Goal: Find specific page/section: Find specific page/section

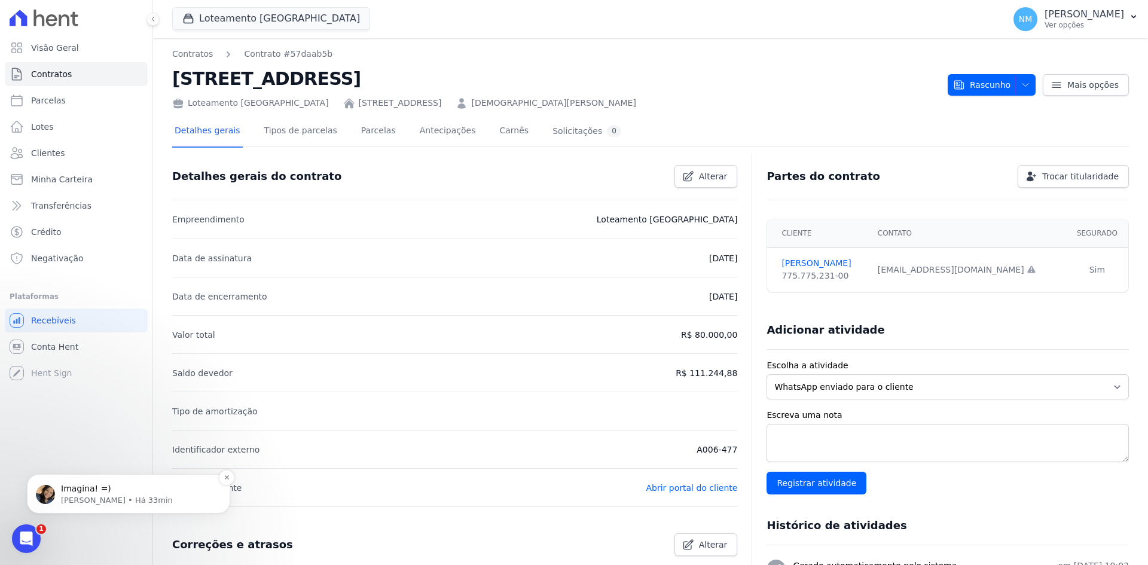
scroll to position [120, 0]
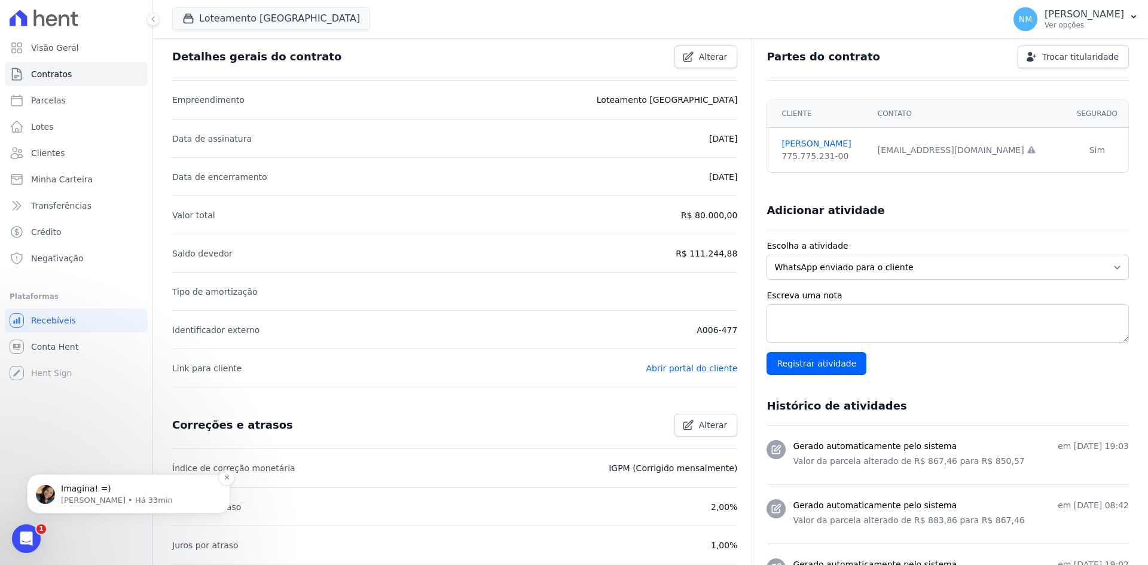
click at [117, 493] on p "Imagina! =)" at bounding box center [138, 489] width 154 height 12
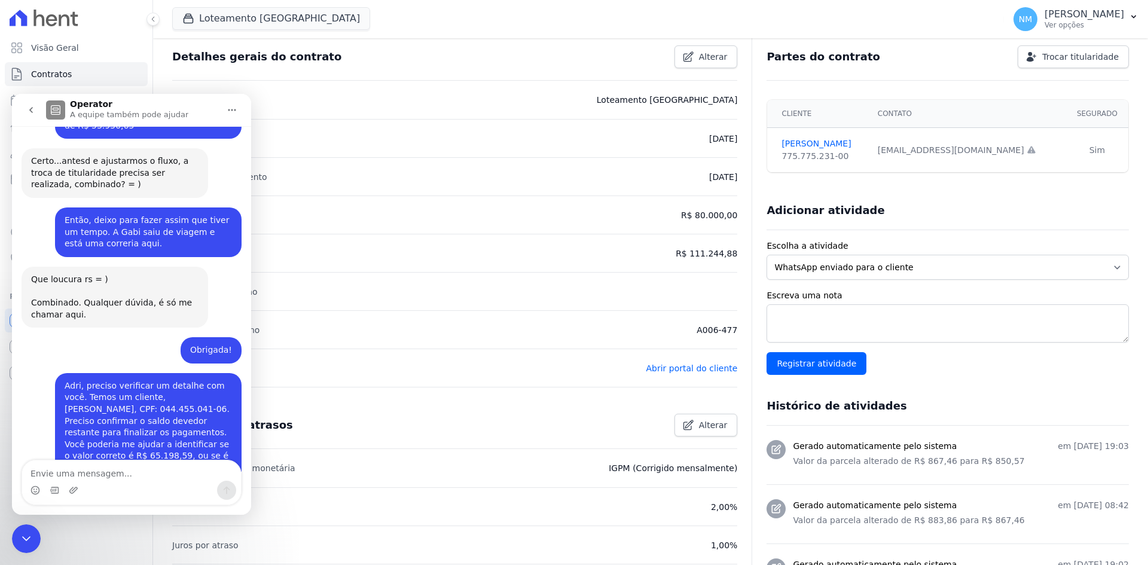
scroll to position [1737, 0]
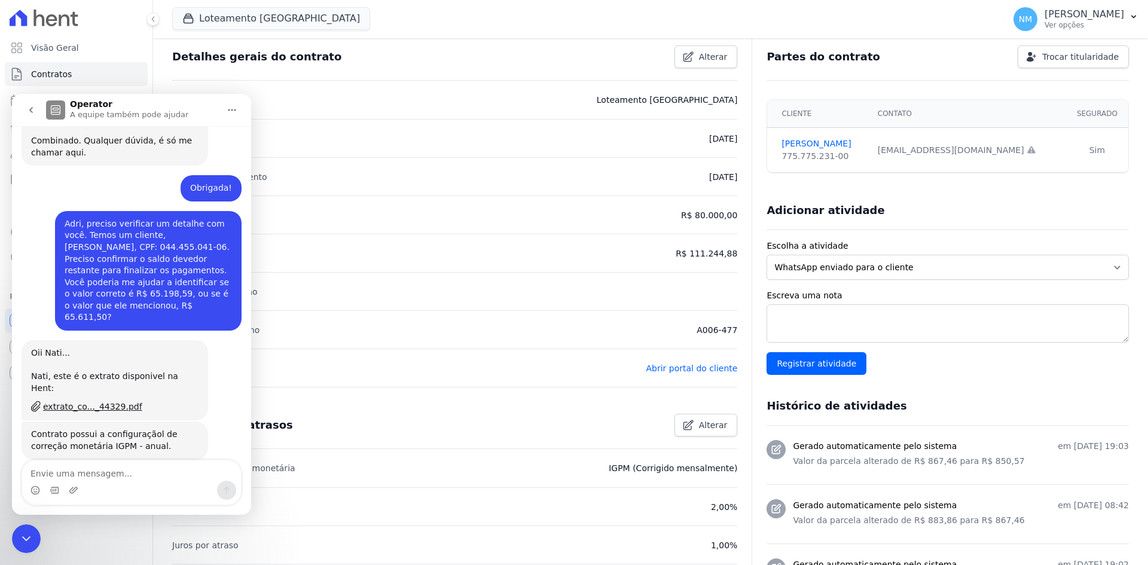
click at [34, 533] on div "Encerramento do Messenger da Intercom" at bounding box center [26, 538] width 29 height 29
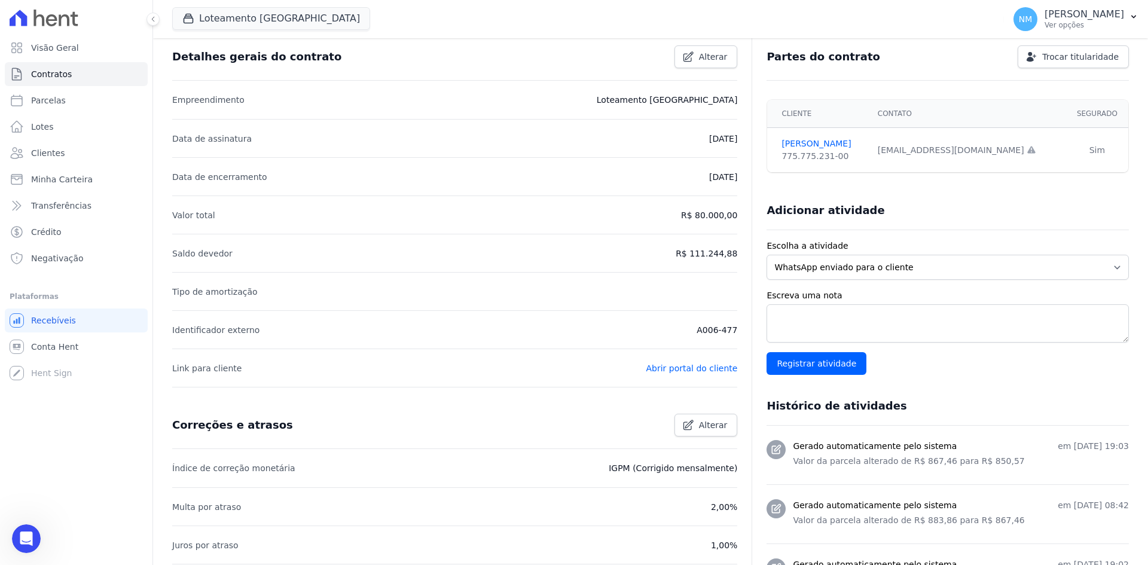
scroll to position [1718, 0]
click at [57, 149] on span "Clientes" at bounding box center [47, 153] width 33 height 12
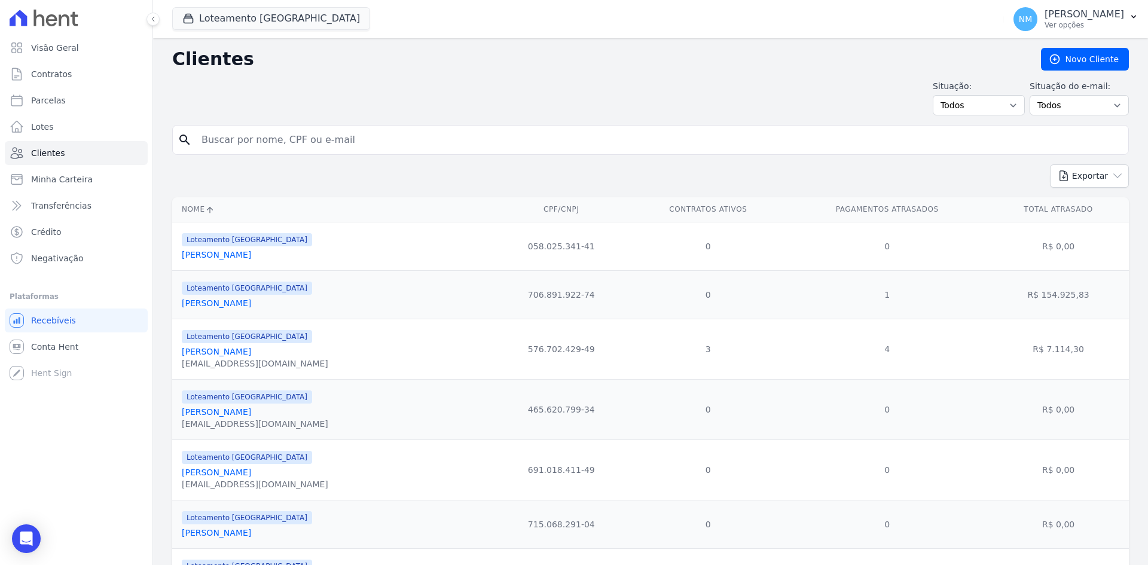
click at [301, 144] on input "search" at bounding box center [658, 140] width 929 height 24
type input "[PERSON_NAME]"
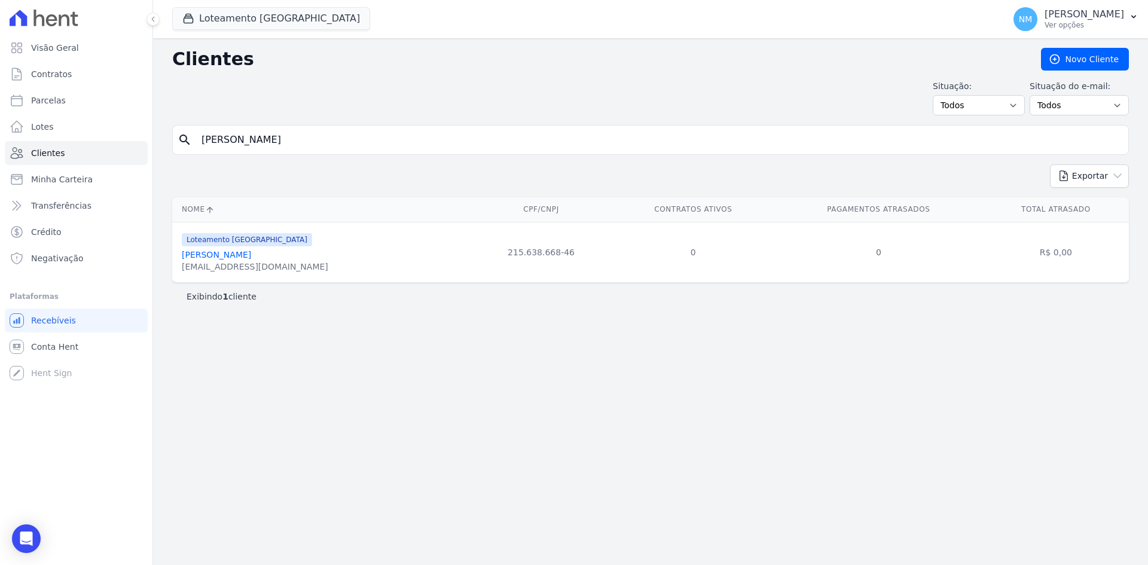
click at [251, 255] on link "[PERSON_NAME]" at bounding box center [216, 255] width 69 height 10
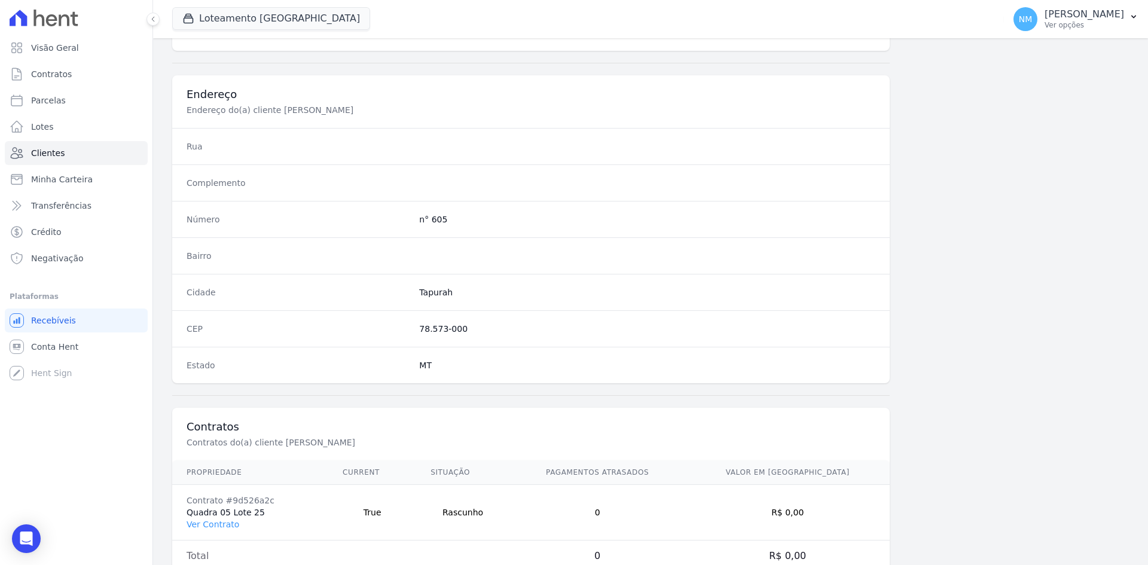
scroll to position [554, 0]
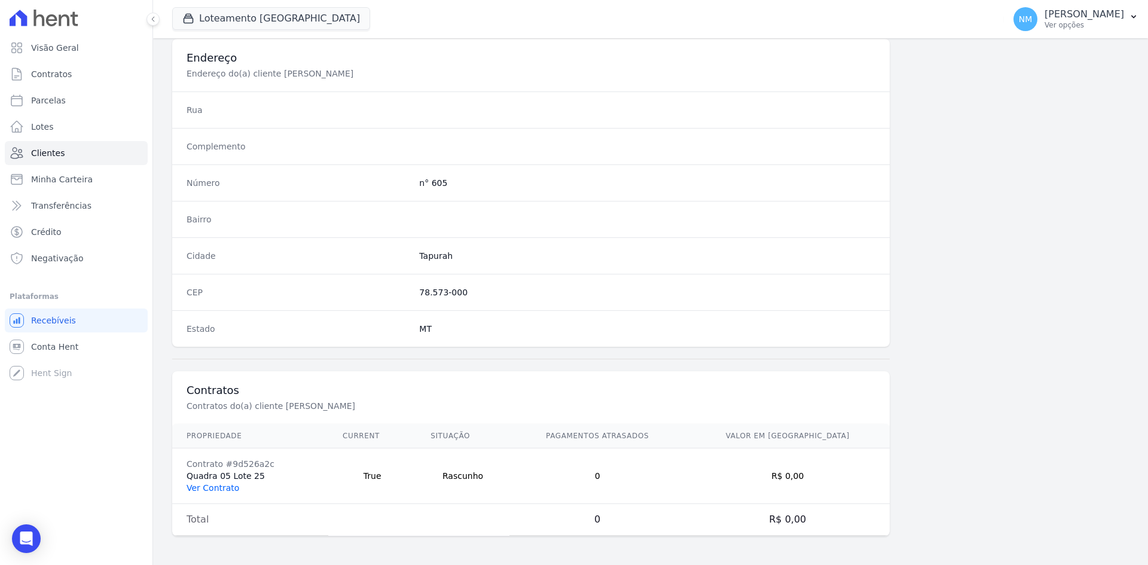
click at [211, 490] on link "Ver Contrato" at bounding box center [213, 488] width 53 height 10
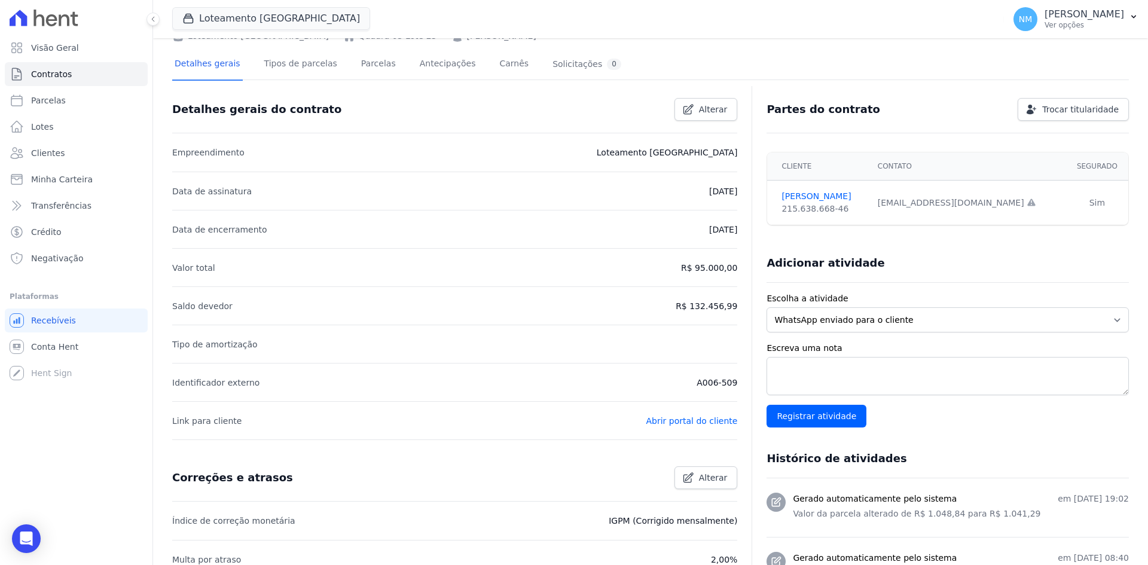
scroll to position [179, 0]
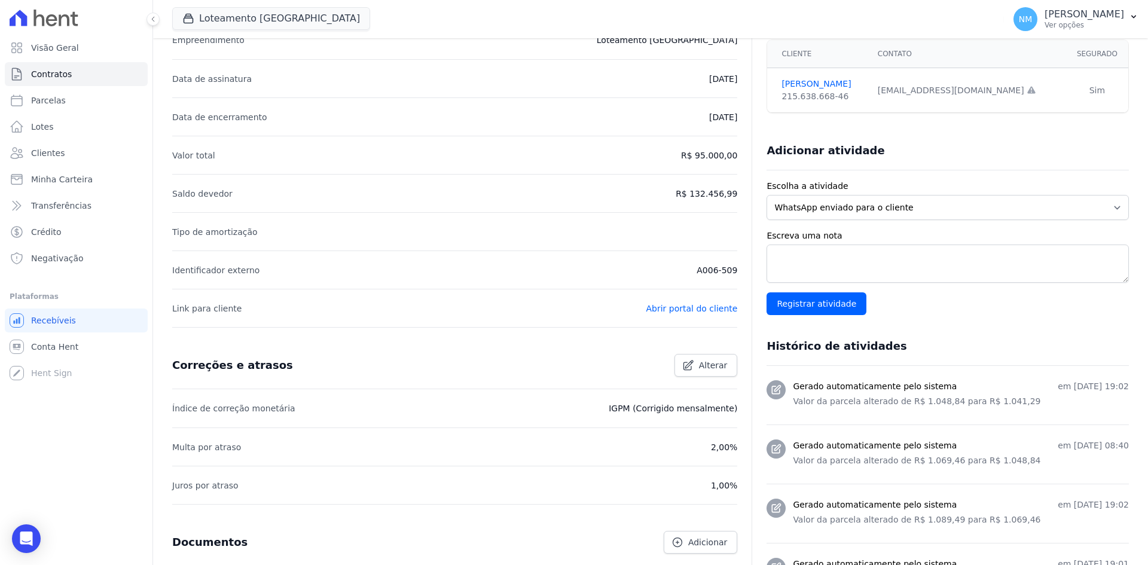
drag, startPoint x: 717, startPoint y: 272, endPoint x: 733, endPoint y: 272, distance: 16.1
click at [81, 154] on link "Clientes" at bounding box center [76, 153] width 143 height 24
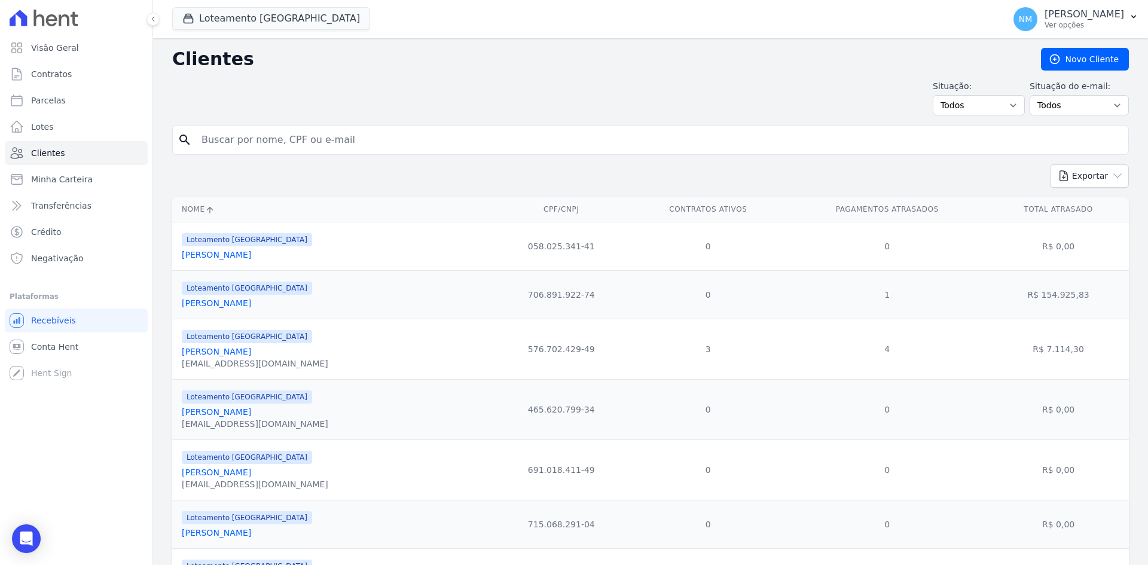
drag, startPoint x: 363, startPoint y: 141, endPoint x: 233, endPoint y: 149, distance: 130.6
click at [233, 149] on input "search" at bounding box center [658, 140] width 929 height 24
type input "silvana"
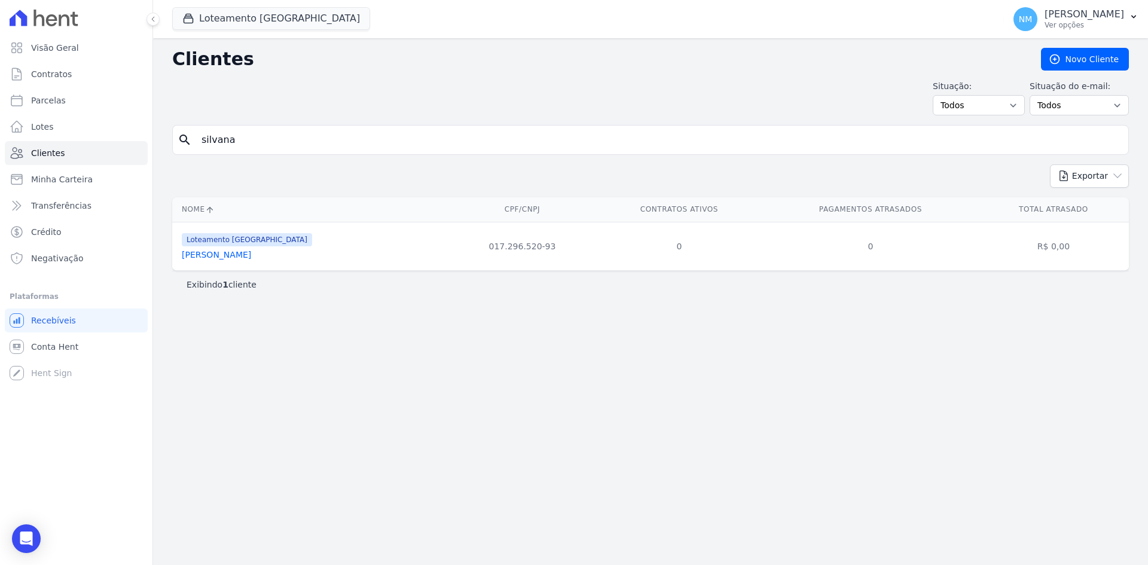
click at [229, 255] on link "[PERSON_NAME]" at bounding box center [216, 255] width 69 height 10
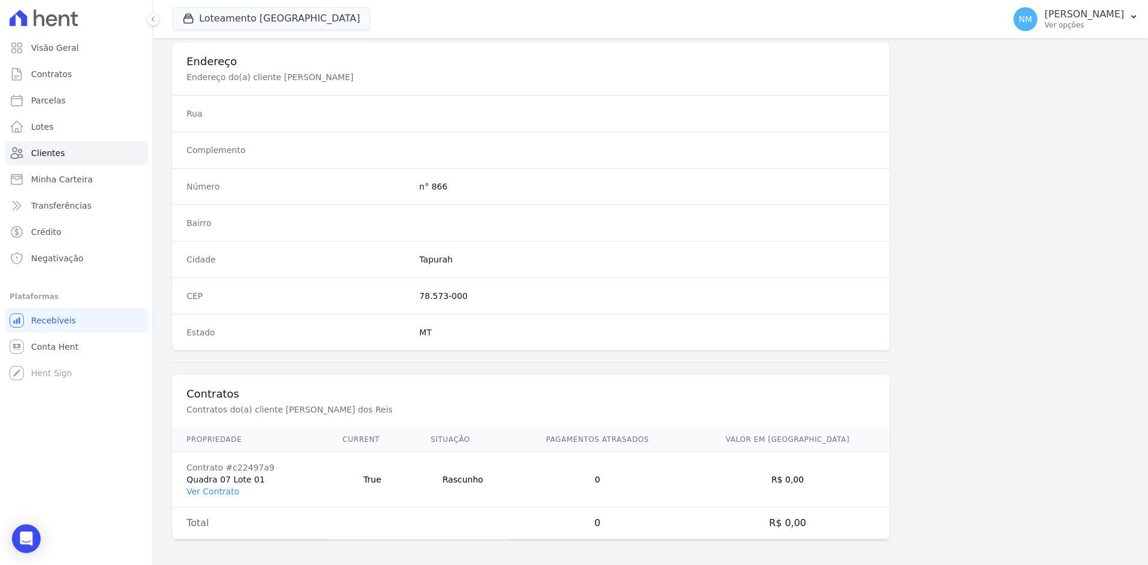
scroll to position [554, 0]
click at [213, 491] on link "Ver Contrato" at bounding box center [213, 488] width 53 height 10
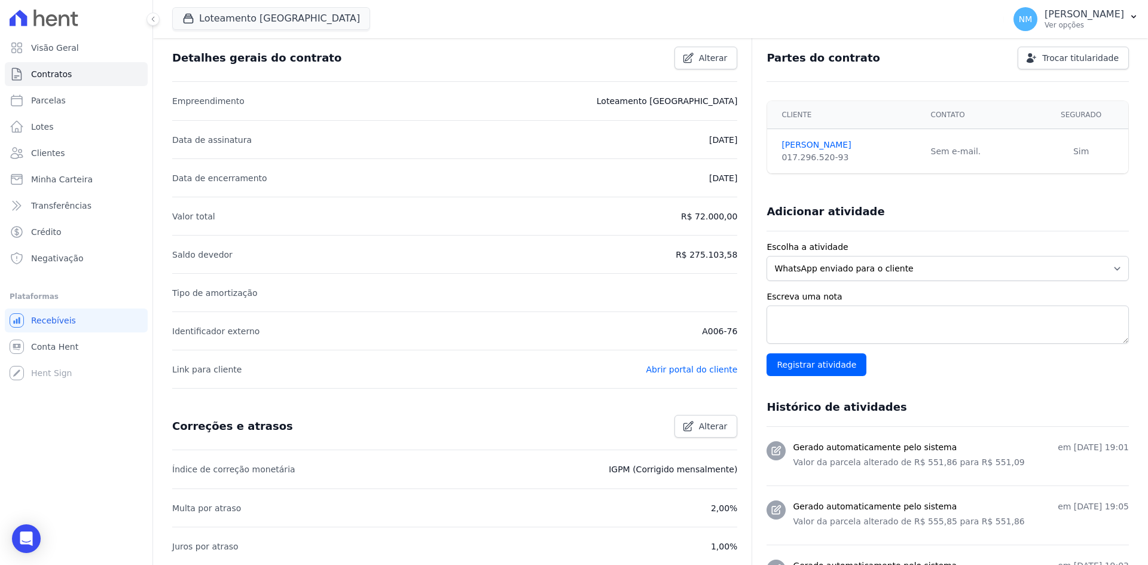
scroll to position [120, 0]
click at [84, 157] on link "Clientes" at bounding box center [76, 153] width 143 height 24
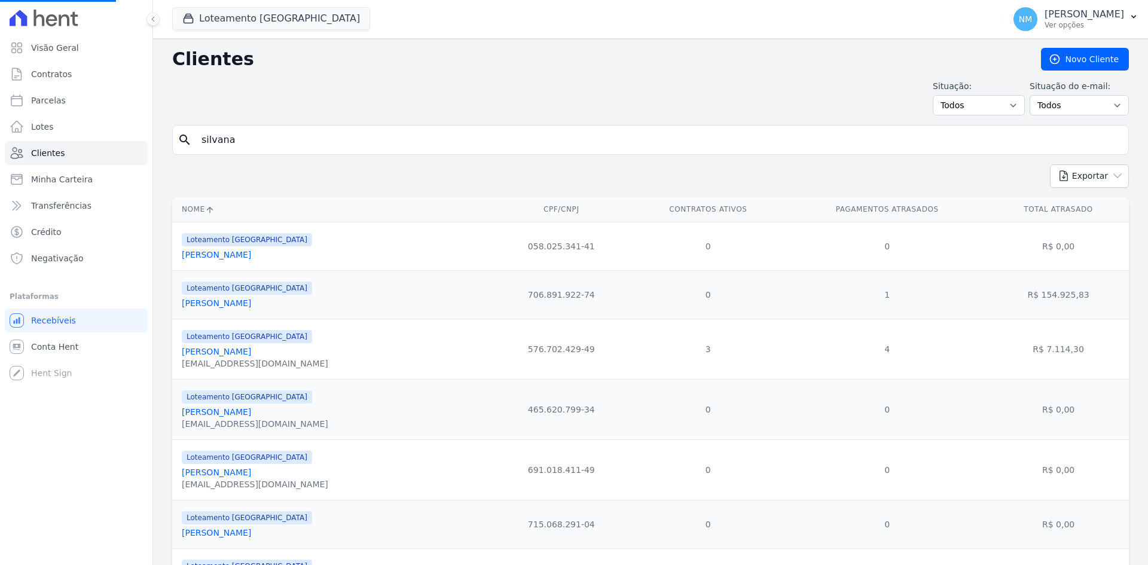
drag, startPoint x: 256, startPoint y: 146, endPoint x: 173, endPoint y: 148, distance: 82.5
click at [252, 146] on input "silvana" at bounding box center [658, 140] width 929 height 24
click at [295, 142] on input "search" at bounding box center [658, 140] width 929 height 24
type input "[PERSON_NAME]"
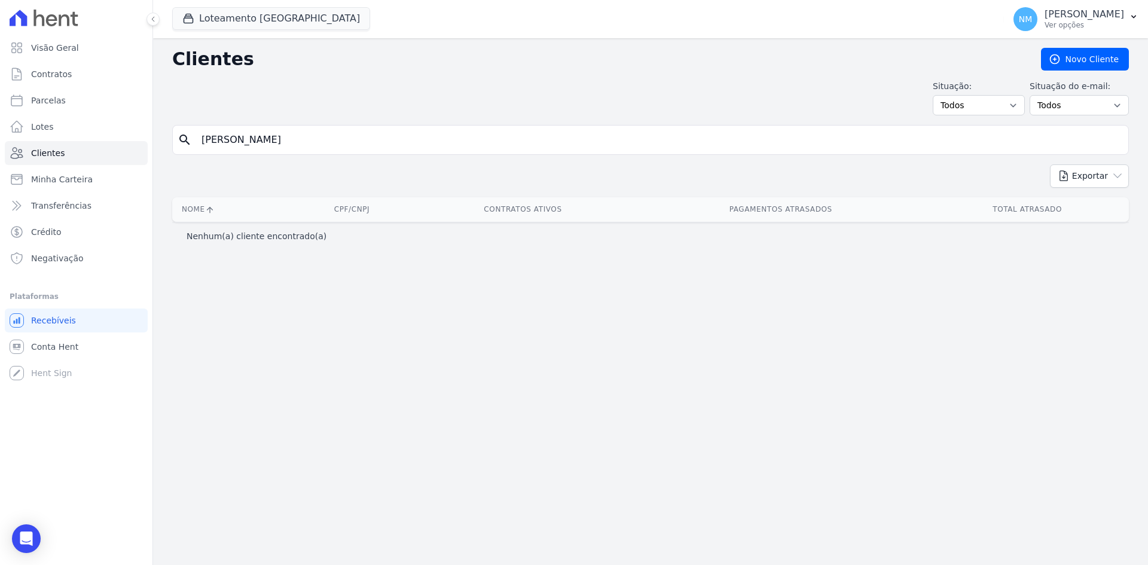
drag, startPoint x: 343, startPoint y: 145, endPoint x: 201, endPoint y: 141, distance: 142.4
click at [201, 141] on input "[PERSON_NAME]" at bounding box center [658, 140] width 929 height 24
click at [325, 132] on input "search" at bounding box center [658, 140] width 929 height 24
type input "01115007106"
drag, startPoint x: 291, startPoint y: 142, endPoint x: 210, endPoint y: 152, distance: 80.8
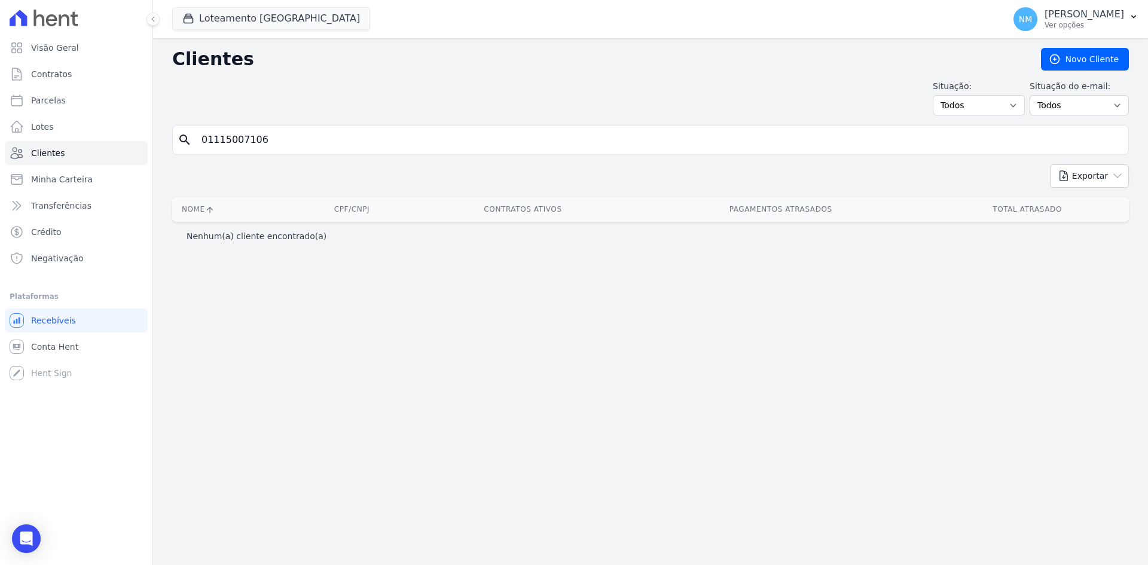
click at [210, 152] on div "search 01115007106" at bounding box center [650, 140] width 957 height 30
drag, startPoint x: 227, startPoint y: 138, endPoint x: 173, endPoint y: 143, distance: 53.5
click at [173, 143] on div "search 01115007106" at bounding box center [650, 140] width 957 height 30
paste input "01729652093"
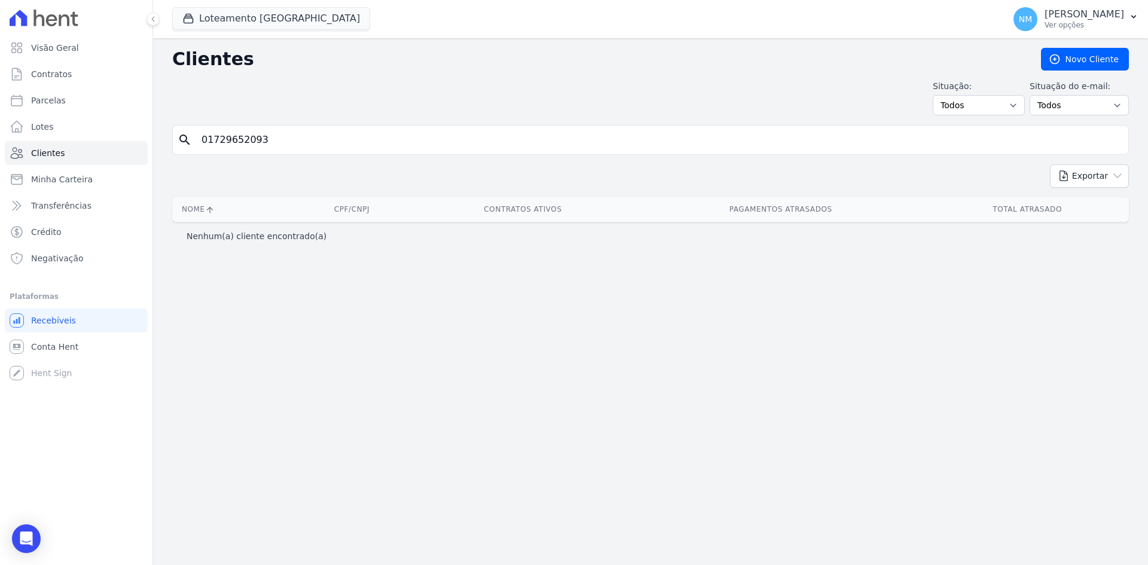
type input "01729652093"
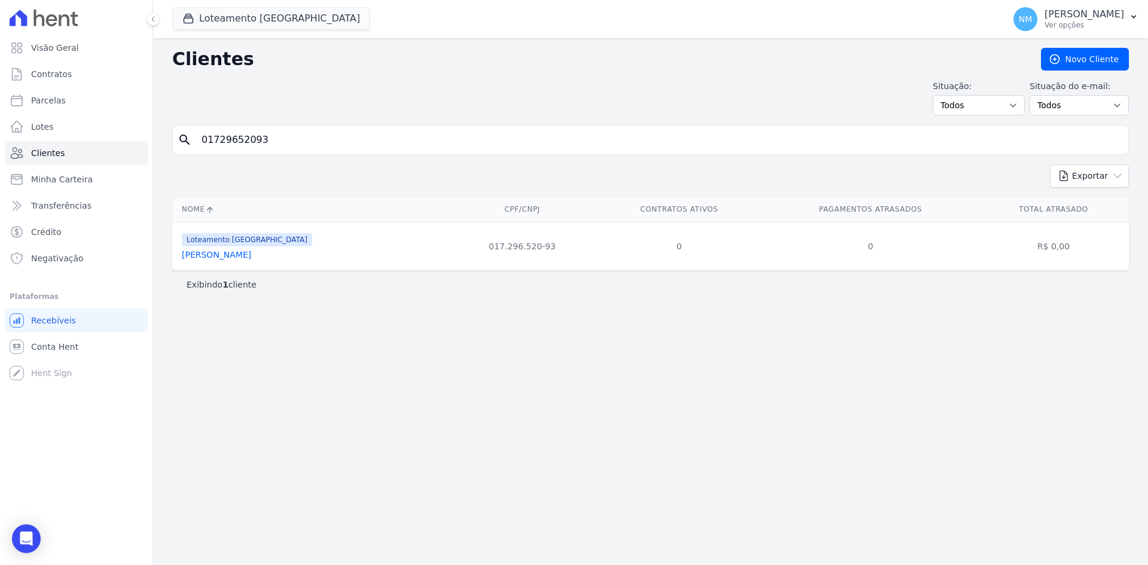
click at [240, 256] on link "[PERSON_NAME]" at bounding box center [216, 255] width 69 height 10
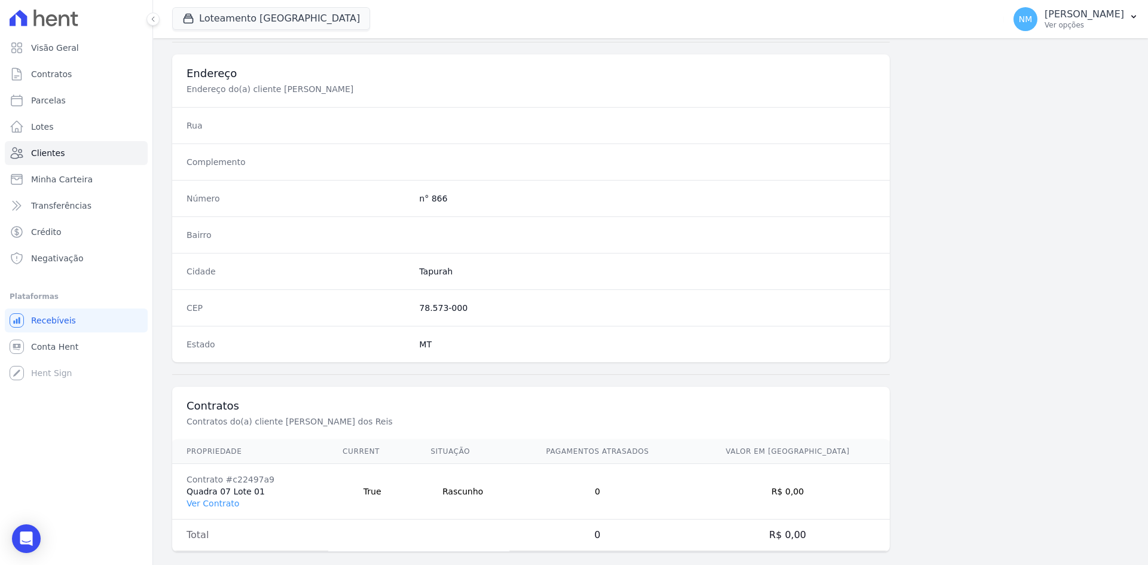
scroll to position [554, 0]
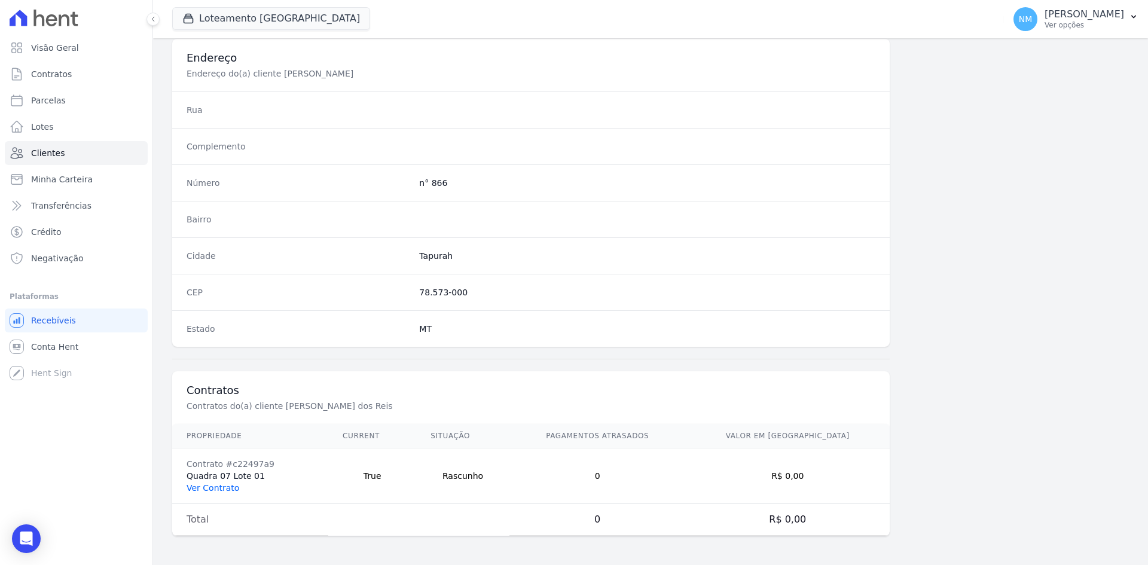
click at [218, 488] on link "Ver Contrato" at bounding box center [213, 488] width 53 height 10
